Goal: Transaction & Acquisition: Purchase product/service

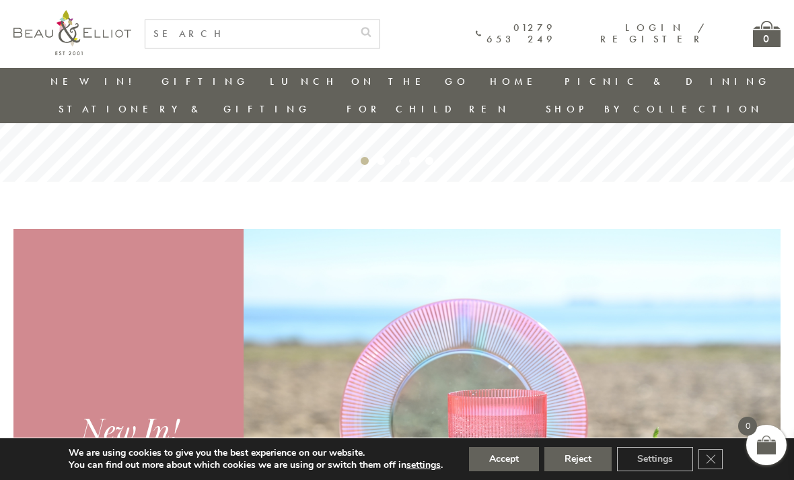
scroll to position [363, 0]
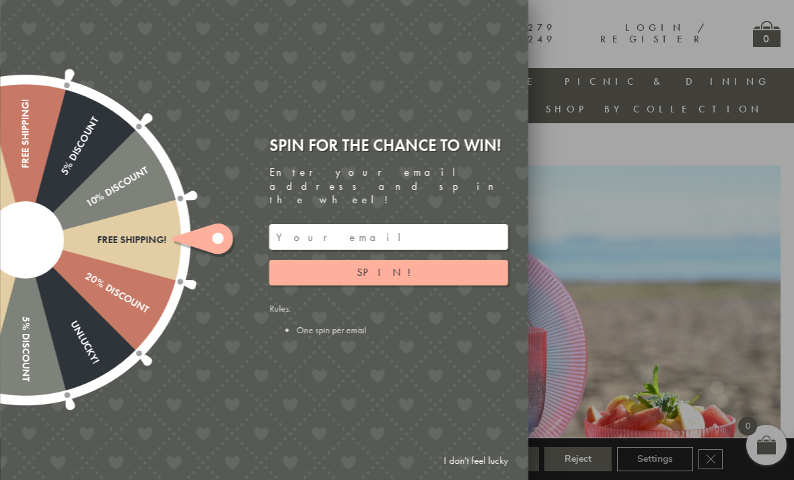
click at [211, 254] on icon at bounding box center [202, 238] width 61 height 30
click at [308, 285] on button "Spin!" at bounding box center [388, 273] width 239 height 26
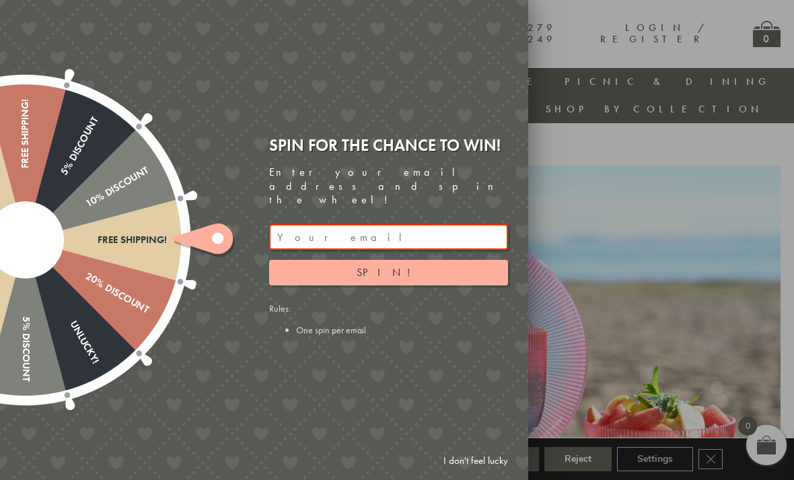
click at [288, 245] on input "email" at bounding box center [388, 237] width 239 height 26
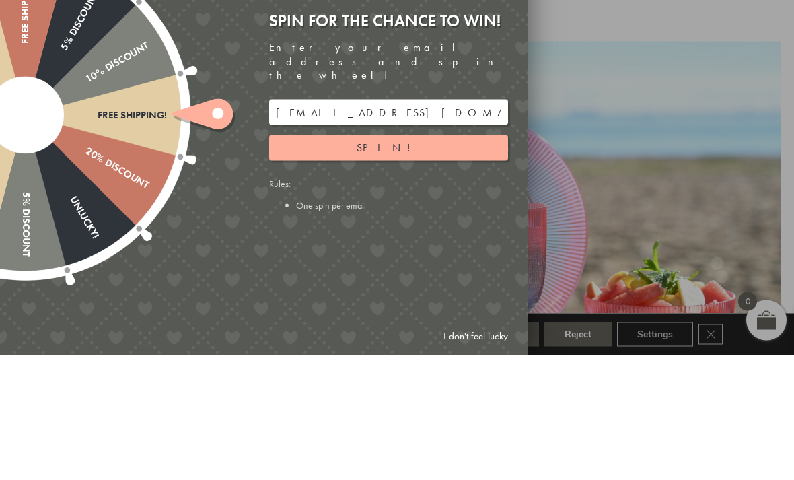
click at [358, 260] on button "Spin!" at bounding box center [388, 273] width 239 height 26
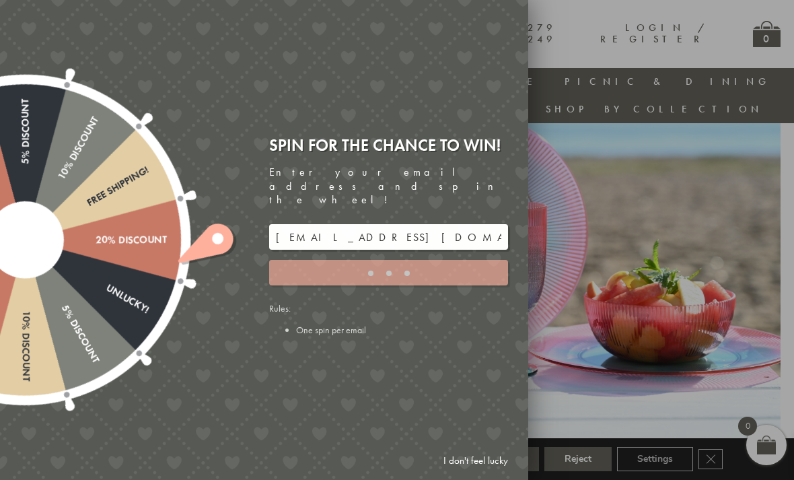
type input "9C8YT5M3"
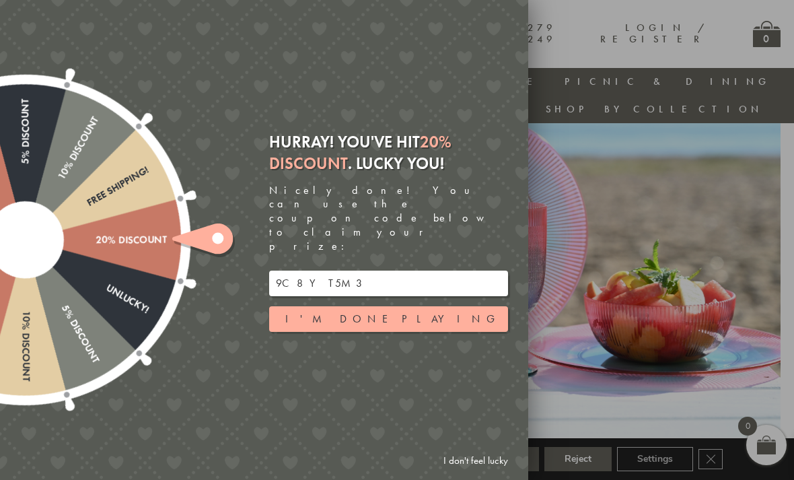
click at [367, 279] on input "9C8YT5M3" at bounding box center [388, 283] width 239 height 26
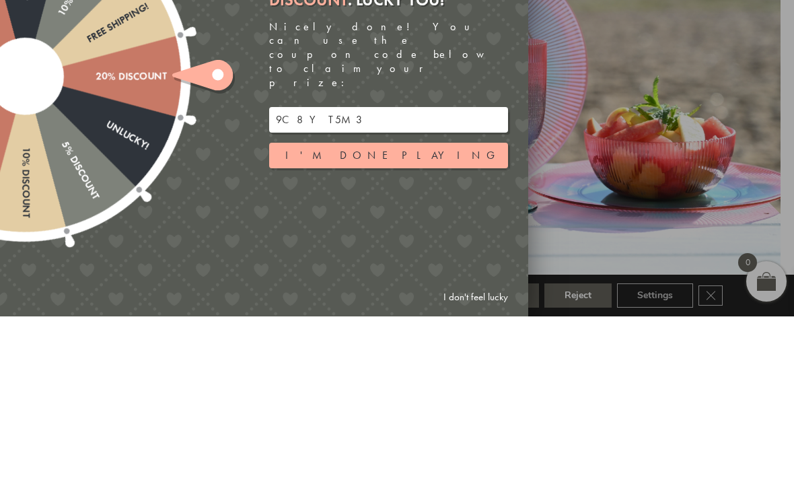
click at [375, 270] on input "9C8YT5M3" at bounding box center [388, 283] width 239 height 26
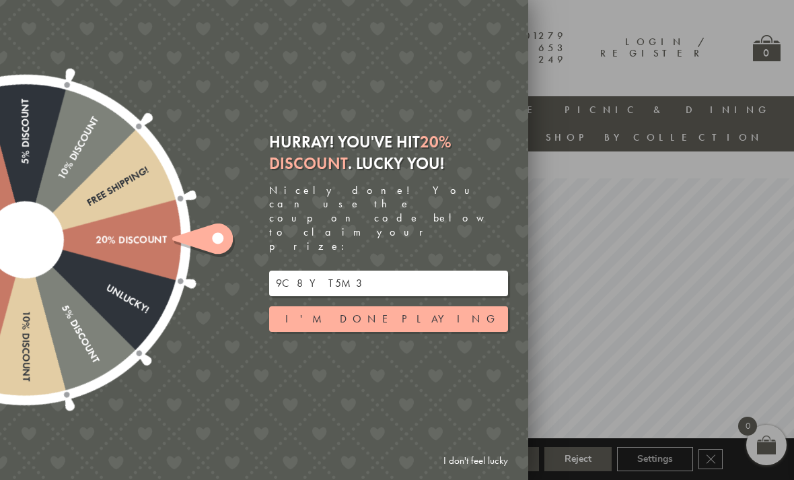
scroll to position [0, 9]
click at [298, 306] on button "I'm done playing" at bounding box center [388, 319] width 239 height 26
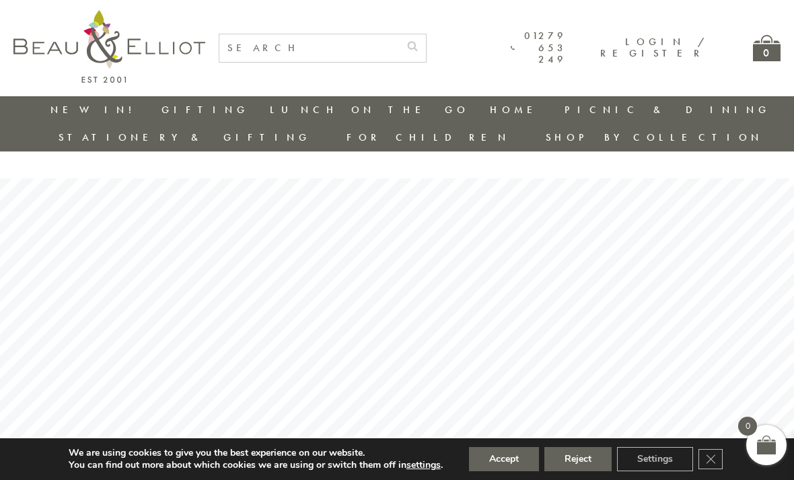
click at [265, 44] on input "text" at bounding box center [309, 48] width 180 height 28
type input "Hearts"
click at [426, 44] on button "submit" at bounding box center [412, 45] width 27 height 22
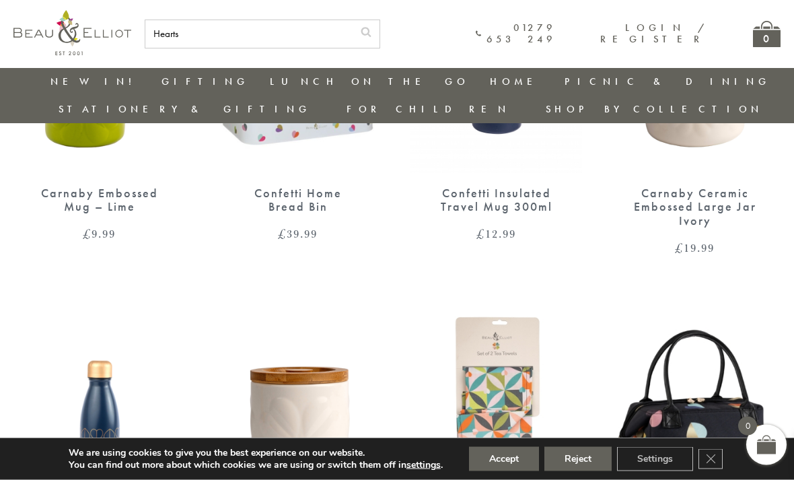
scroll to position [1802, 0]
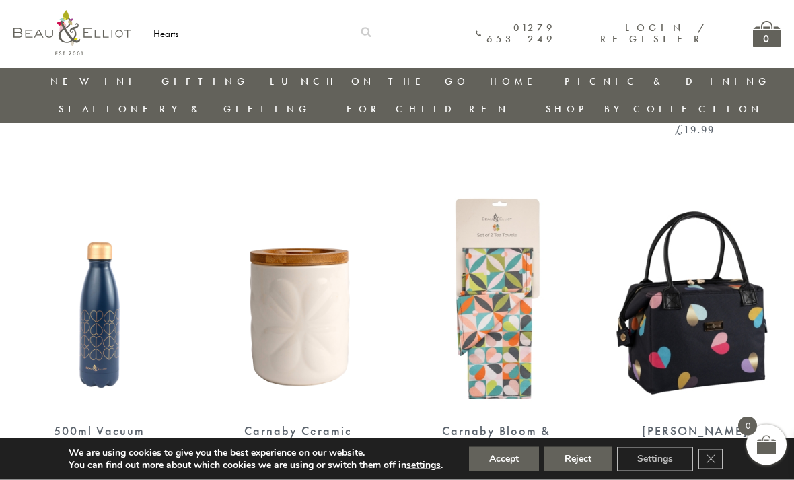
click at [712, 424] on div "Emily Heart Convertible Insulated Lunch Bag" at bounding box center [695, 445] width 124 height 42
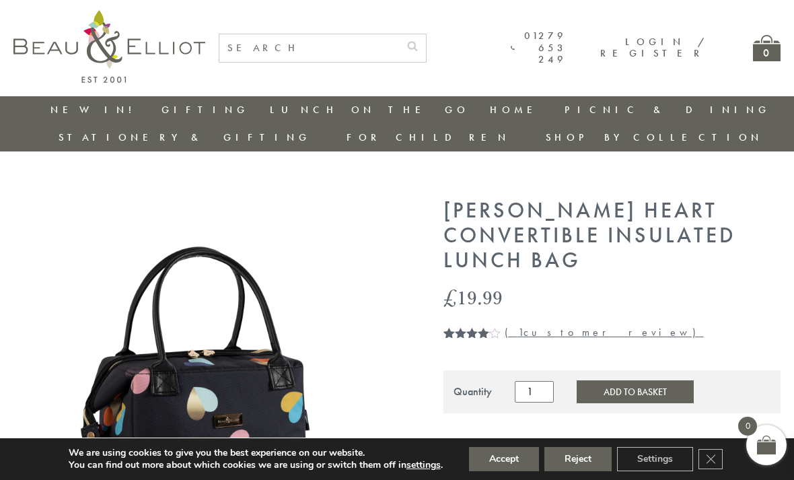
click at [270, 48] on input "text" at bounding box center [309, 48] width 180 height 28
type input "H"
type input "Confetti"
click at [426, 44] on button "submit" at bounding box center [412, 45] width 27 height 22
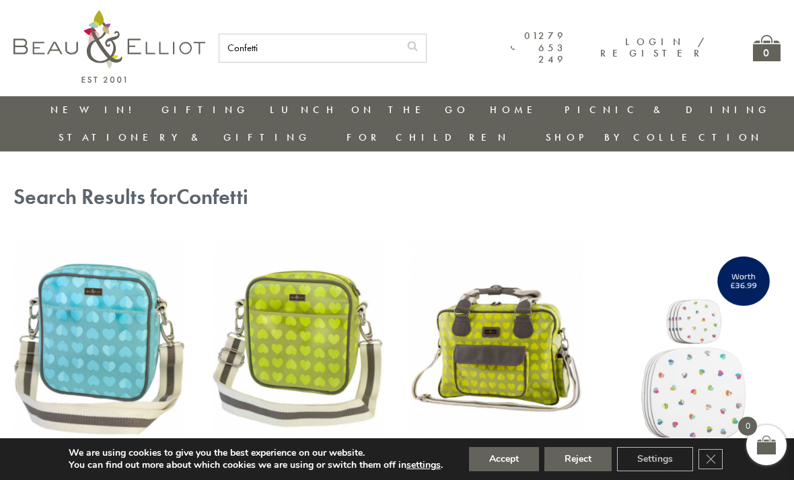
click at [70, 108] on link "New in!" at bounding box center [95, 109] width 90 height 13
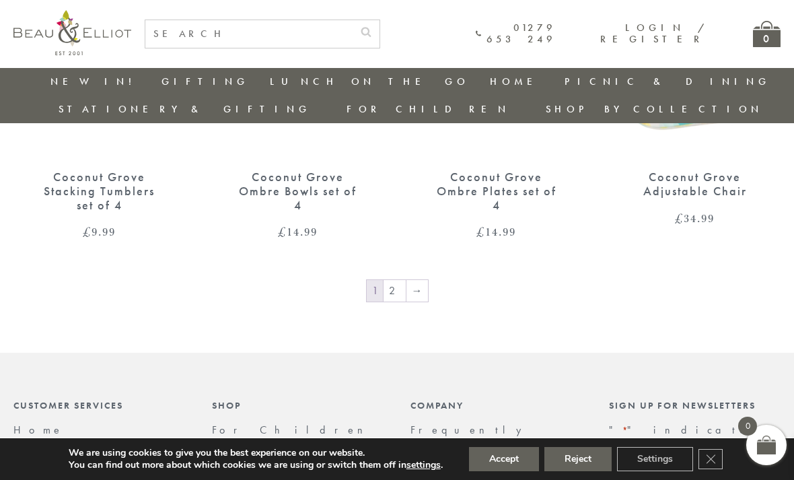
scroll to position [2138, 0]
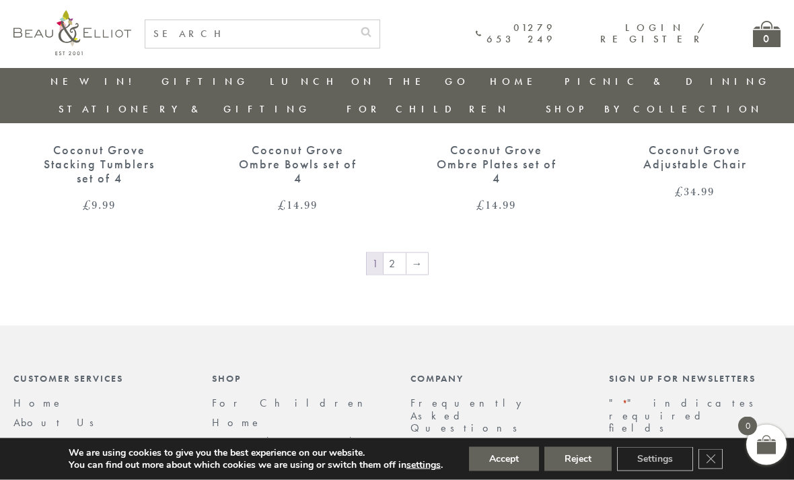
click at [398, 253] on link "2" at bounding box center [395, 264] width 22 height 22
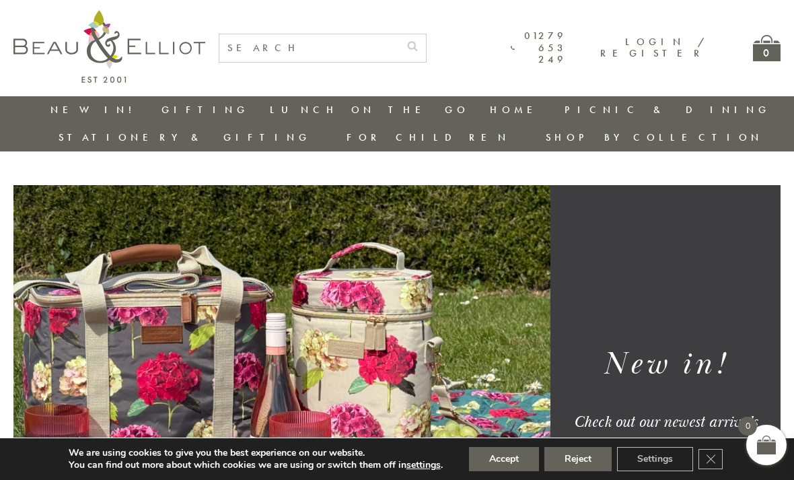
click at [255, 61] on input "text" at bounding box center [309, 48] width 180 height 28
type input "Sale"
click at [426, 44] on button "submit" at bounding box center [412, 45] width 27 height 22
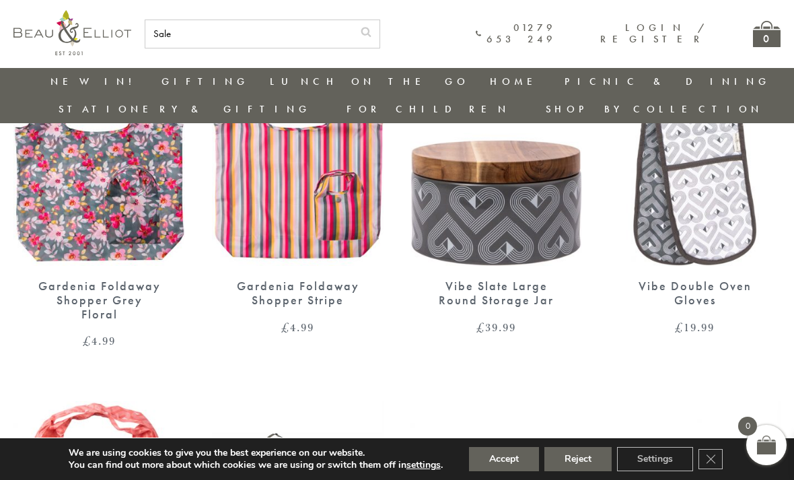
scroll to position [0, 9]
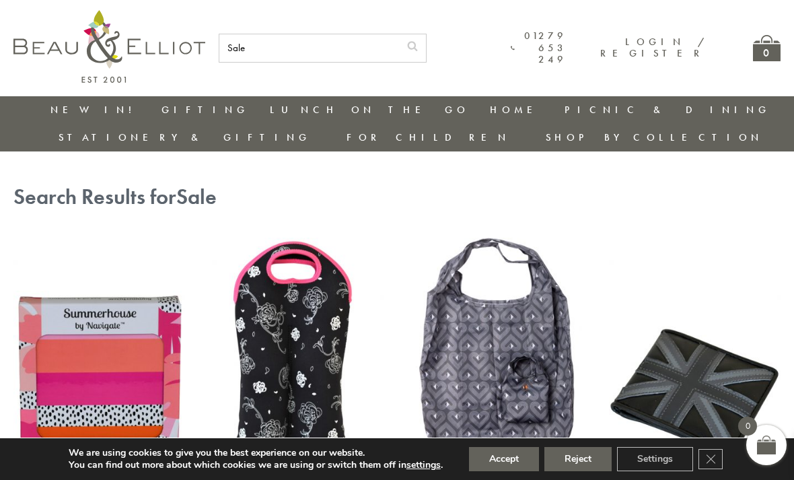
click at [270, 49] on input "Sale" at bounding box center [309, 48] width 180 height 28
type input "S"
type input "Bottle bag"
click at [426, 44] on button "submit" at bounding box center [412, 45] width 27 height 22
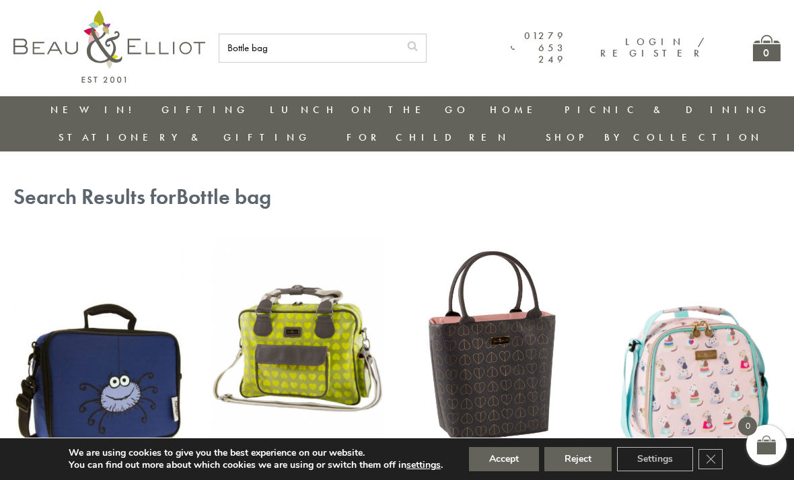
click at [297, 51] on input "Bottle bag" at bounding box center [309, 48] width 180 height 28
type input "Bottle"
click at [426, 44] on button "submit" at bounding box center [412, 45] width 27 height 22
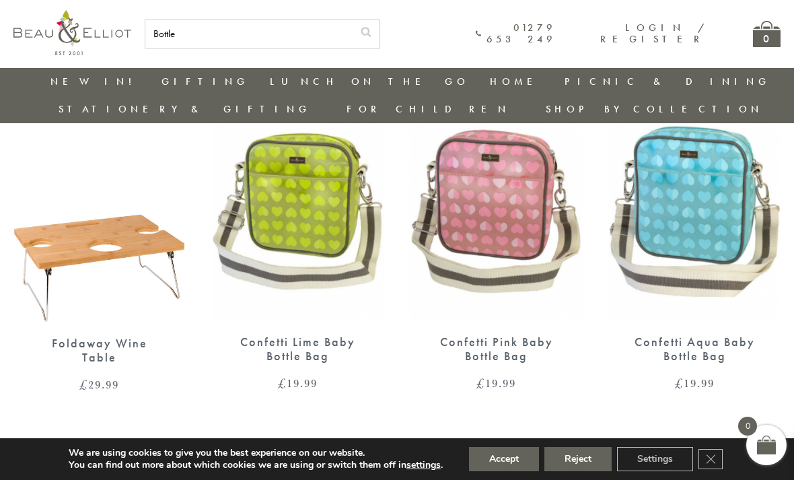
scroll to position [810, 0]
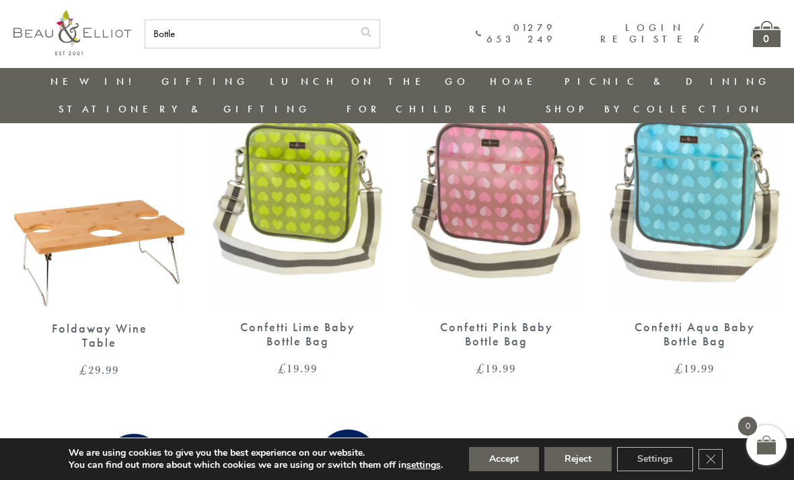
click at [63, 213] on img at bounding box center [99, 196] width 172 height 223
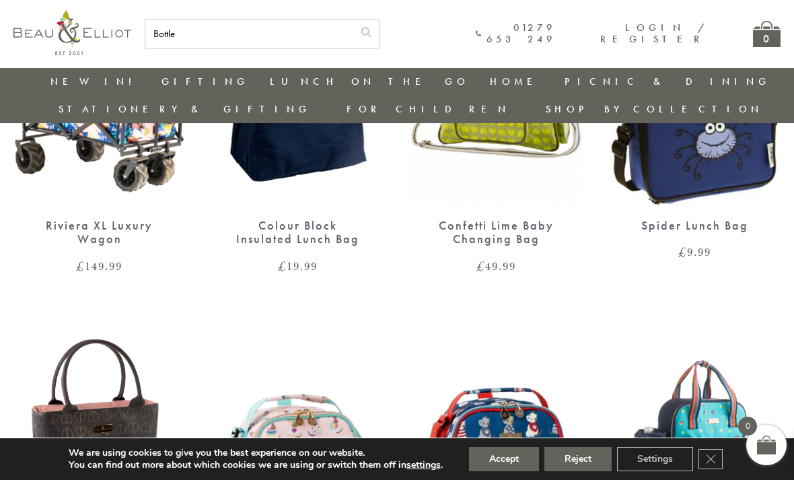
scroll to position [0, 0]
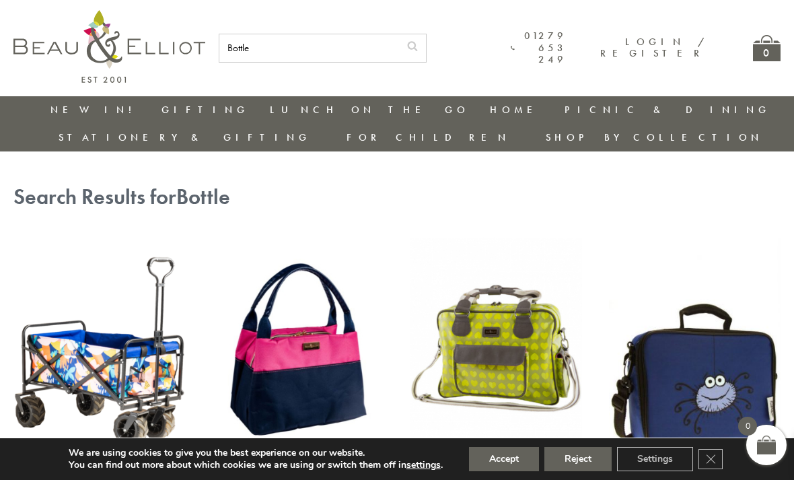
click at [578, 303] on link "Gifts" at bounding box center [638, 308] width 121 height 11
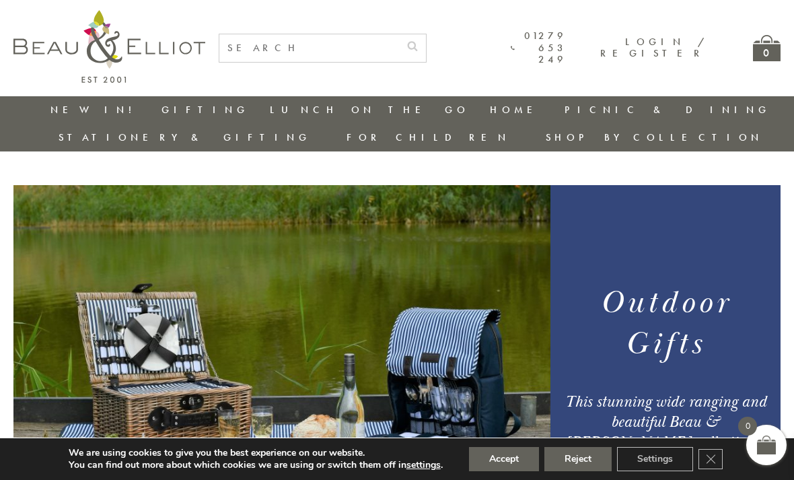
click at [277, 47] on input "text" at bounding box center [309, 48] width 180 height 28
type input "Confetti bottle"
click at [426, 44] on button "submit" at bounding box center [412, 45] width 27 height 22
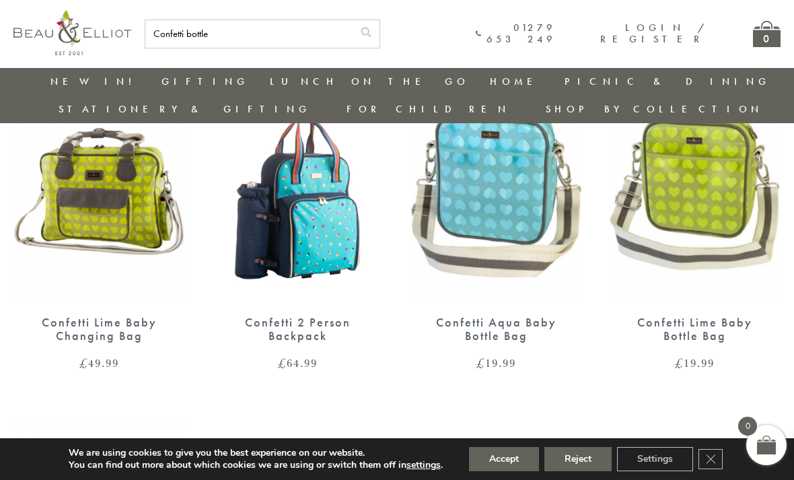
scroll to position [130, 0]
click at [296, 315] on div "Confetti 2 Person Backpack" at bounding box center [298, 329] width 124 height 28
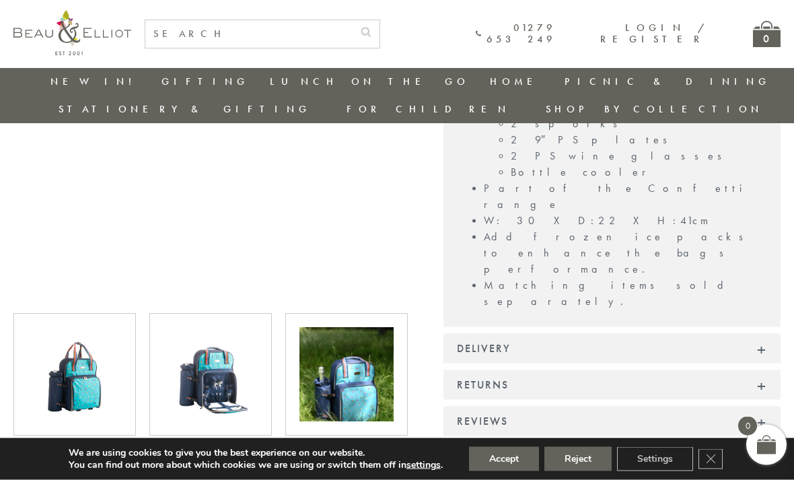
scroll to position [497, 0]
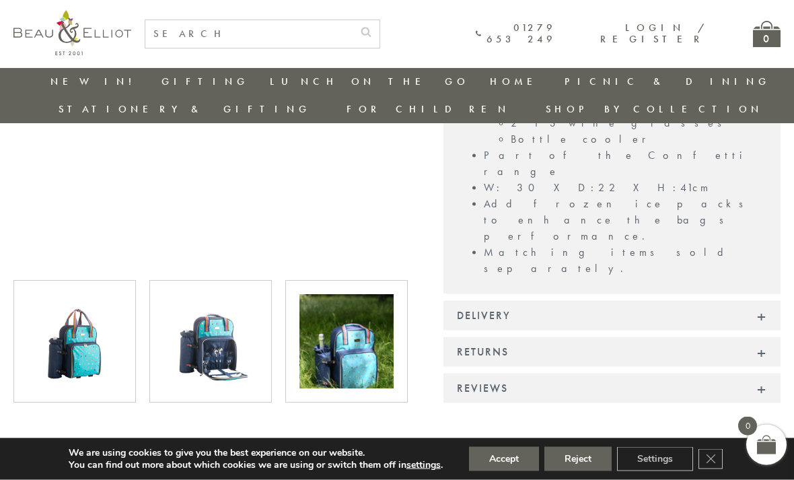
click at [213, 334] on img at bounding box center [211, 342] width 94 height 94
click at [209, 322] on img at bounding box center [211, 341] width 94 height 94
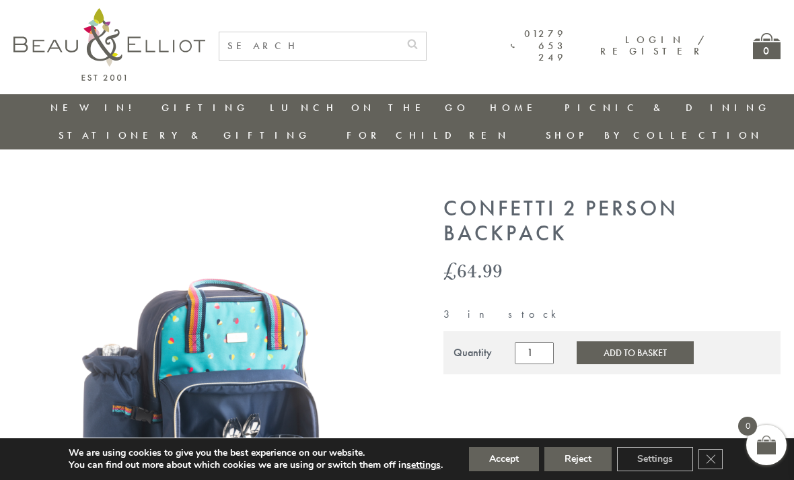
scroll to position [0, 0]
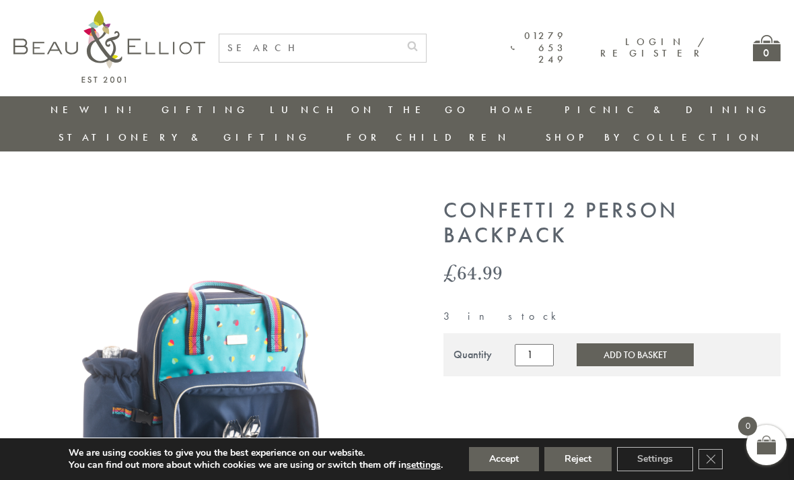
click at [359, 59] on input "text" at bounding box center [309, 48] width 180 height 28
type input "[MEDICAL_DATA]"
click at [426, 44] on button "submit" at bounding box center [412, 45] width 27 height 22
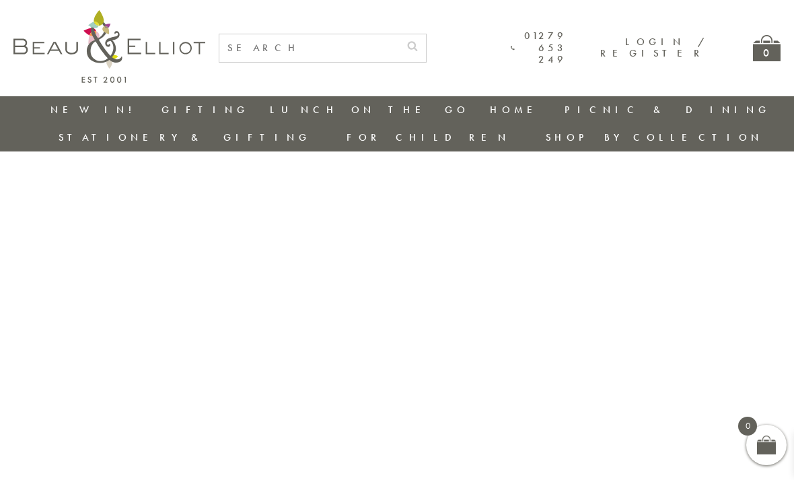
click at [263, 57] on input "text" at bounding box center [309, 48] width 180 height 28
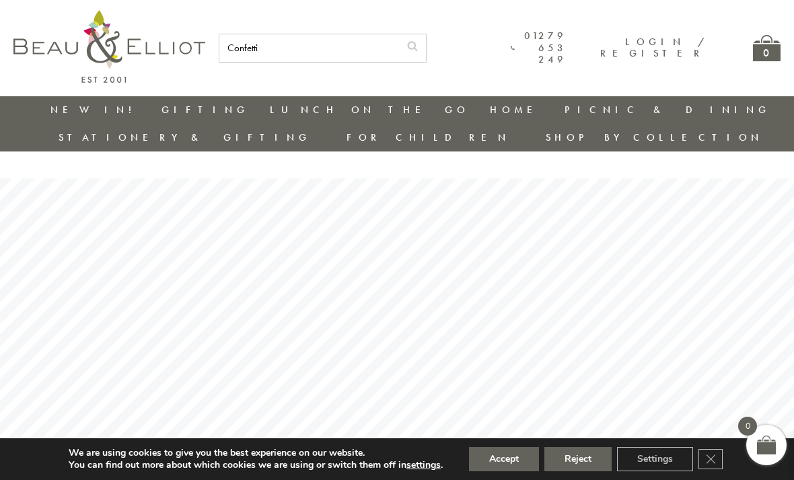
type input "Confetti"
click at [426, 44] on button "submit" at bounding box center [412, 45] width 27 height 22
